Goal: Find specific page/section: Find specific page/section

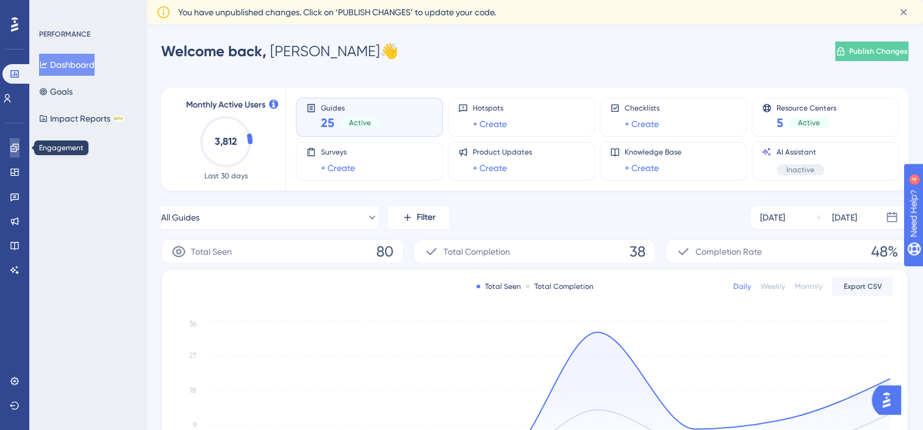
click at [11, 149] on icon at bounding box center [14, 147] width 8 height 8
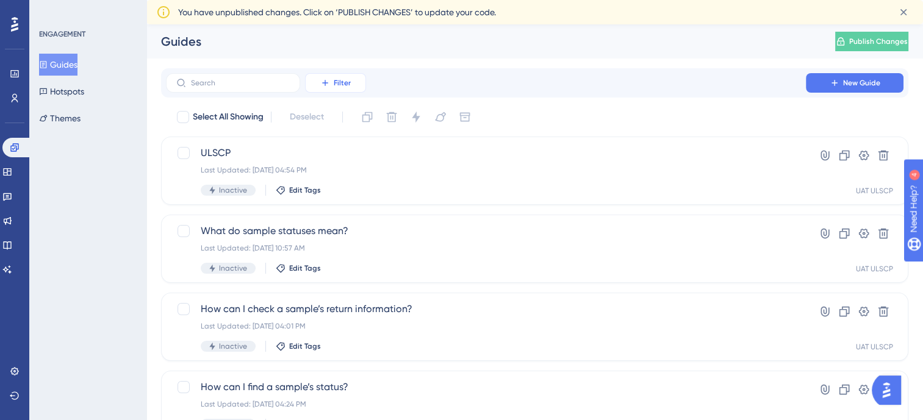
click at [327, 84] on icon at bounding box center [325, 83] width 10 height 10
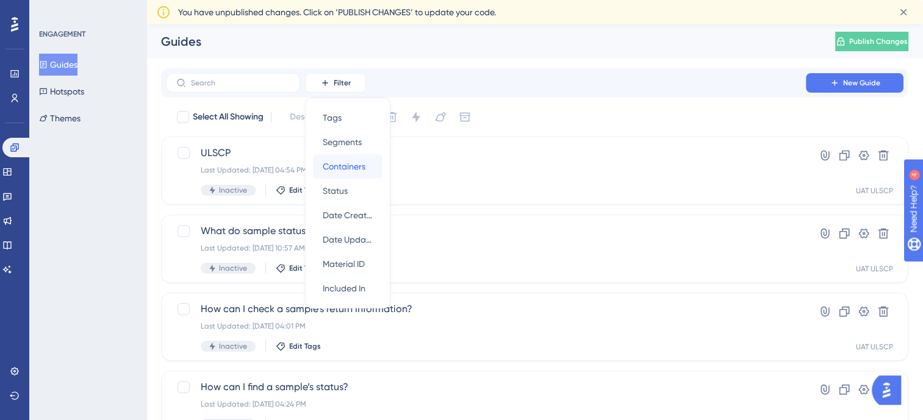
click at [345, 166] on span "Containers" at bounding box center [344, 166] width 43 height 15
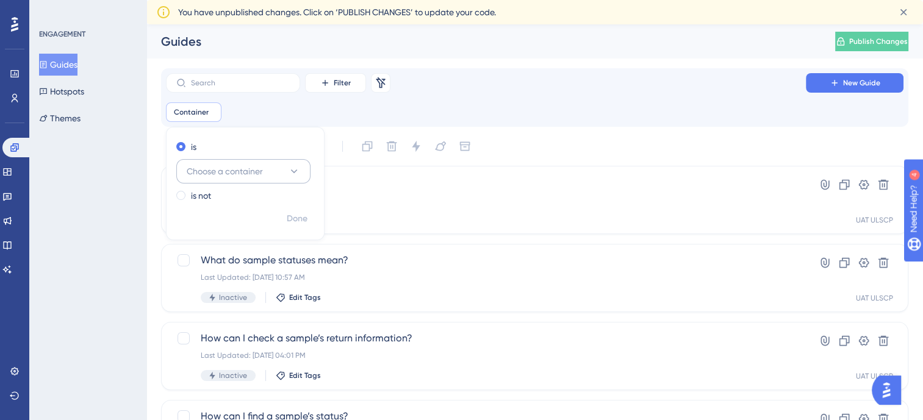
click at [295, 170] on icon at bounding box center [294, 171] width 12 height 12
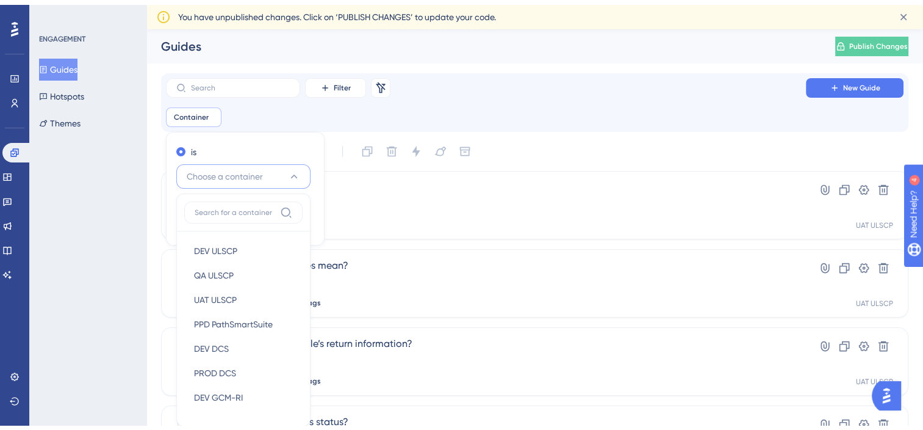
scroll to position [95, 0]
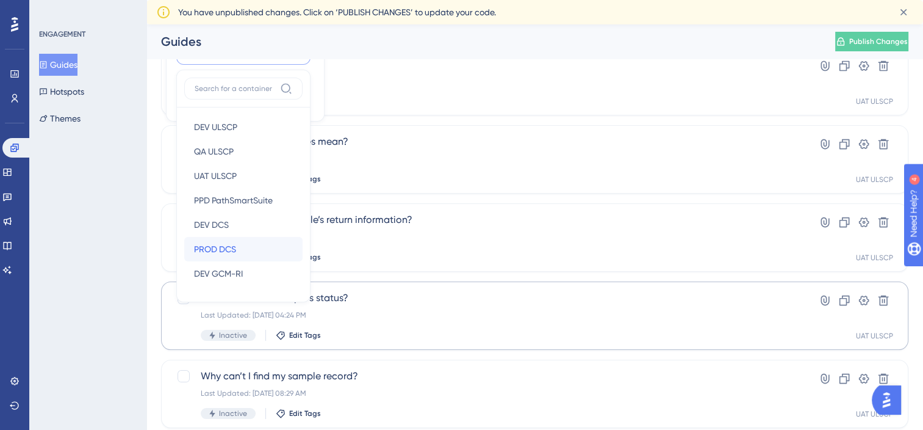
drag, startPoint x: 271, startPoint y: 251, endPoint x: 331, endPoint y: 268, distance: 62.8
click at [331, 268] on div "Filter Remove Filters New Guide Container Remove is Choose a container DEV ULSC…" at bounding box center [534, 395] width 747 height 893
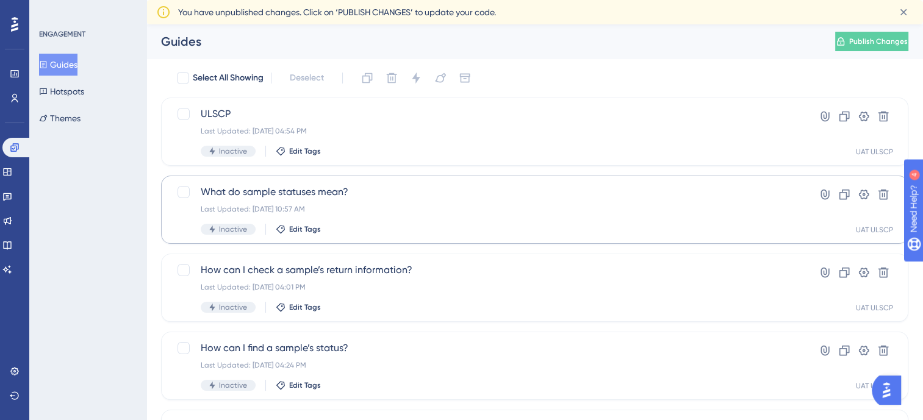
scroll to position [0, 0]
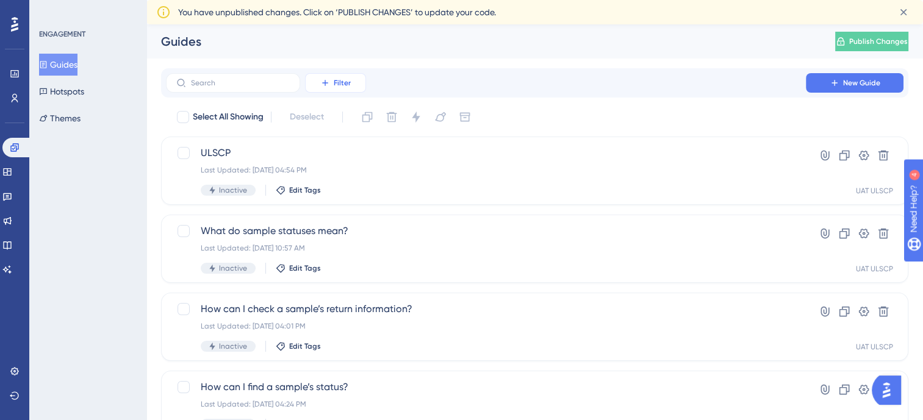
click at [342, 83] on span "Filter" at bounding box center [342, 83] width 17 height 10
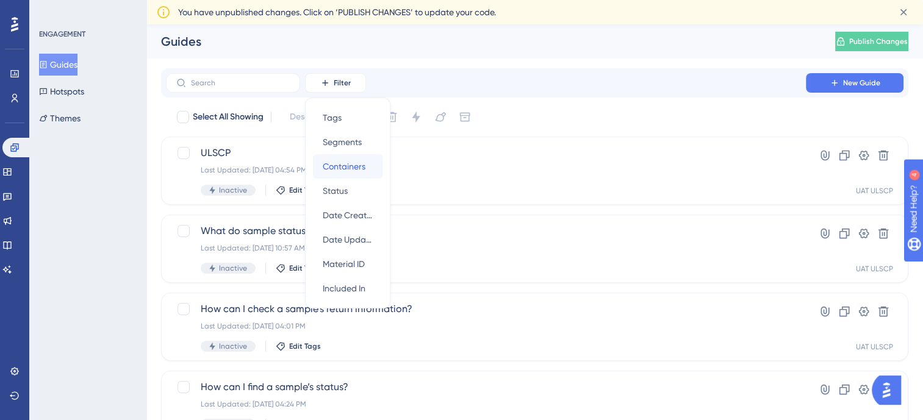
click at [358, 164] on span "Containers" at bounding box center [344, 166] width 43 height 15
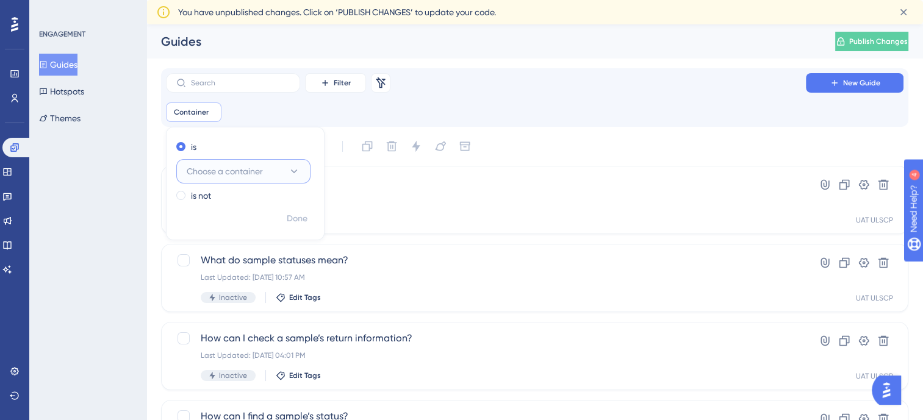
click at [293, 168] on icon at bounding box center [294, 171] width 12 height 12
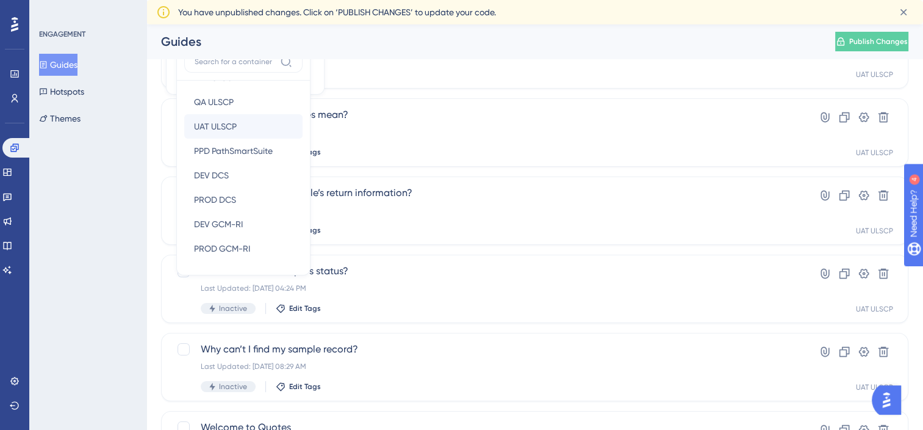
scroll to position [122, 0]
click at [251, 248] on div "PROD GCM-RI PROD GCM-RI" at bounding box center [243, 247] width 99 height 24
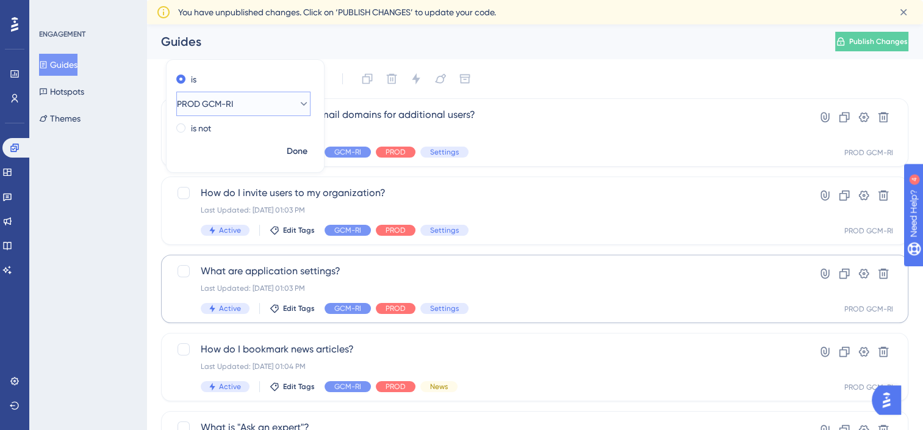
scroll to position [43, 0]
click at [298, 102] on icon at bounding box center [304, 104] width 12 height 12
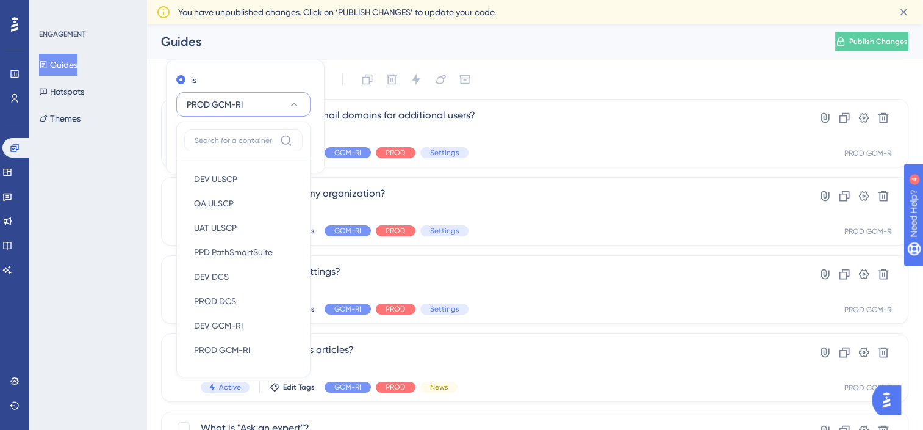
scroll to position [76, 0]
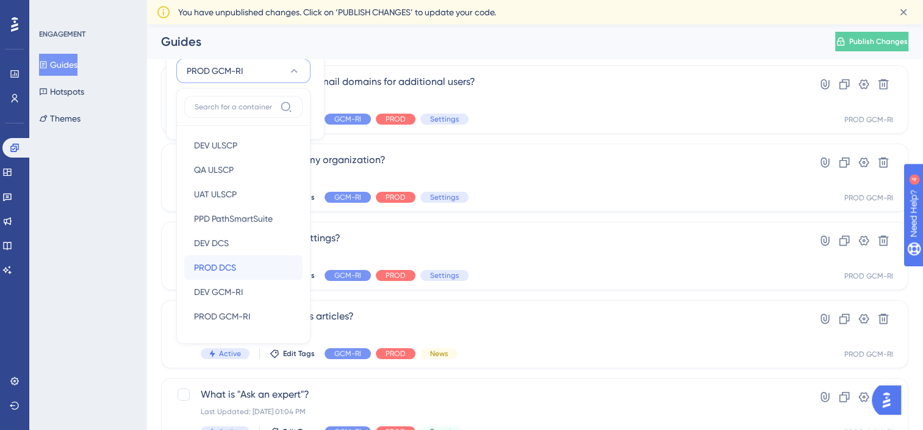
click at [257, 261] on div "PROD DCS PROD DCS" at bounding box center [243, 267] width 99 height 24
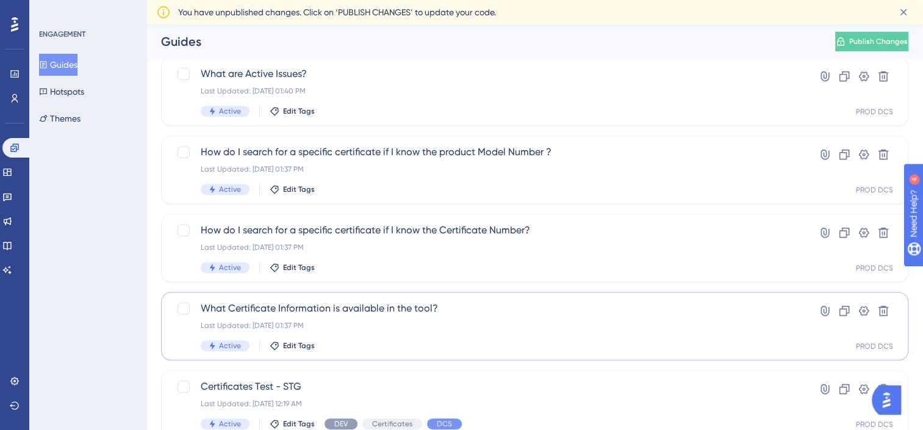
scroll to position [482, 0]
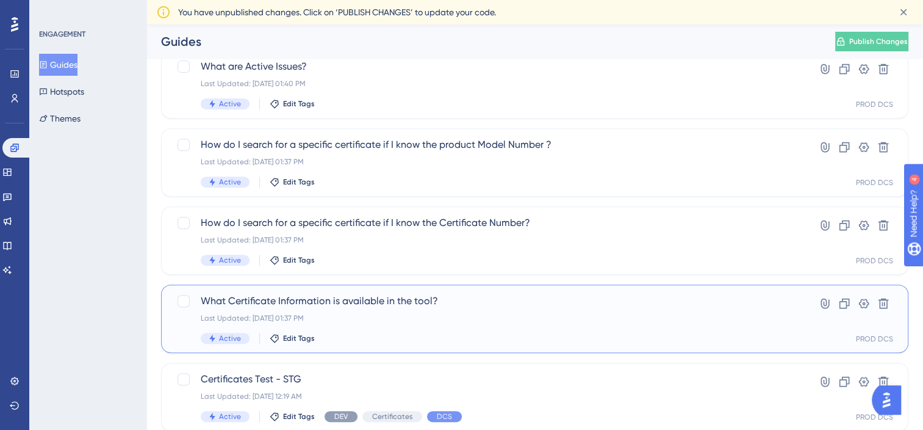
click at [352, 298] on span "What Certificate Information is available in the tool?" at bounding box center [486, 300] width 570 height 15
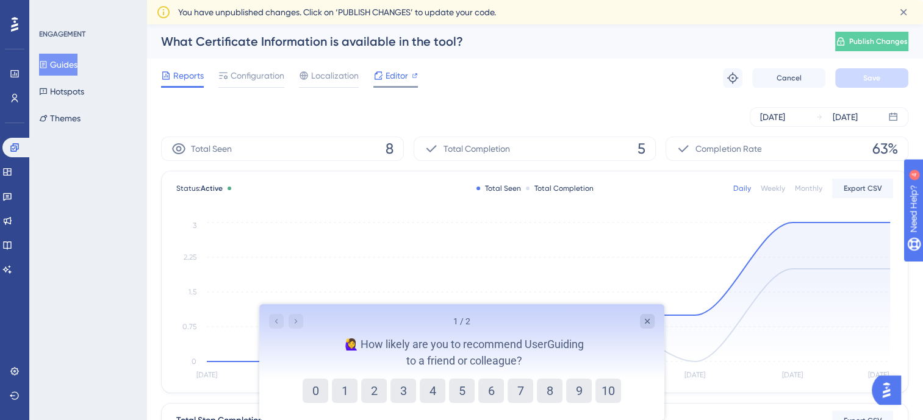
click at [395, 73] on span "Editor" at bounding box center [397, 75] width 23 height 15
click at [398, 76] on span "Editor" at bounding box center [397, 75] width 23 height 15
click at [645, 320] on icon "Close survey" at bounding box center [646, 321] width 5 height 5
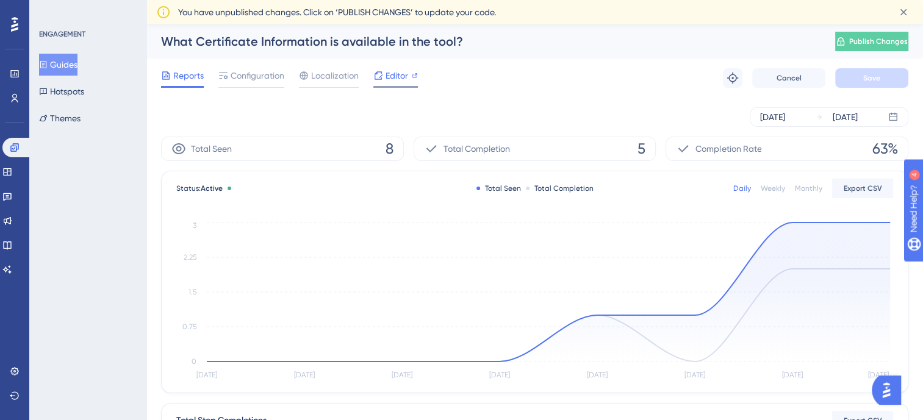
click at [396, 71] on span "Editor" at bounding box center [397, 75] width 23 height 15
